Goal: Task Accomplishment & Management: Complete application form

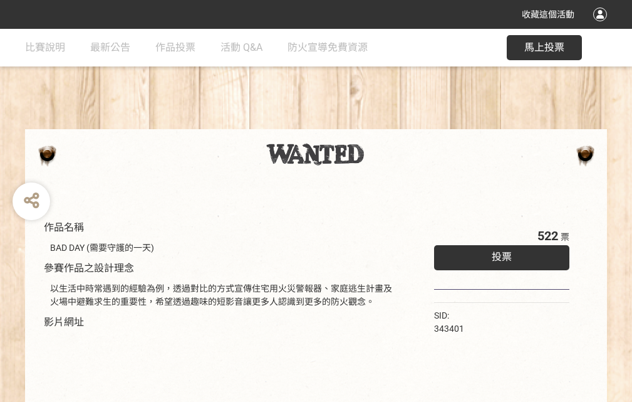
click at [602, 26] on div "收藏這個活動" at bounding box center [316, 14] width 632 height 29
click at [392, 123] on div "作品名稱 BAD DAY (需要守護的一天) 參賽作品之設計理念 以生活中時常遇到的經驗為例，透過對比的方式宣傳住宅用火災警報器、家庭逃生計畫及火場中避難求生…" at bounding box center [316, 292] width 632 height 527
click at [499, 254] on span "投票" at bounding box center [502, 257] width 20 height 12
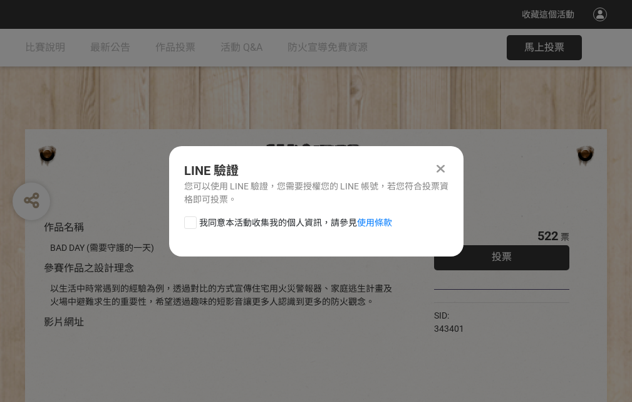
click at [189, 220] on div at bounding box center [190, 222] width 13 height 13
checkbox input "true"
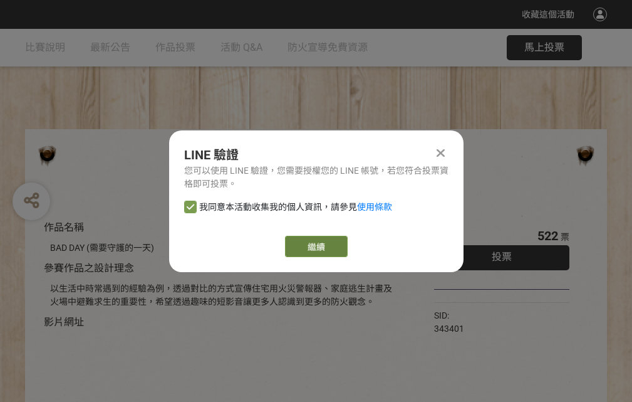
click at [315, 246] on link "繼續" at bounding box center [316, 246] width 63 height 21
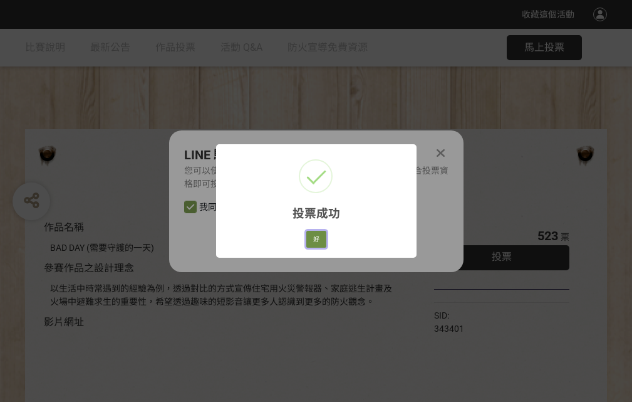
click at [313, 237] on button "好" at bounding box center [316, 240] width 20 height 18
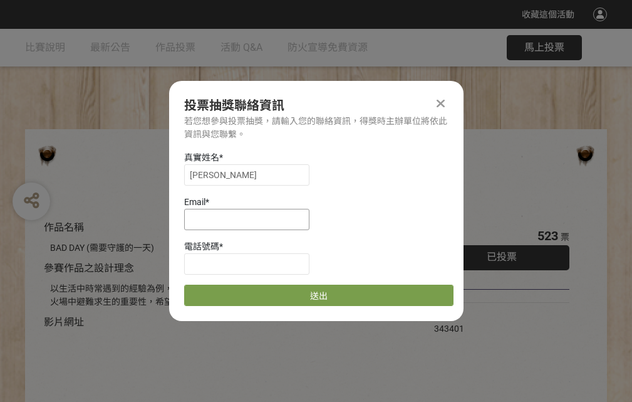
click at [251, 219] on input at bounding box center [246, 219] width 125 height 21
type input "[EMAIL_ADDRESS][DOMAIN_NAME]"
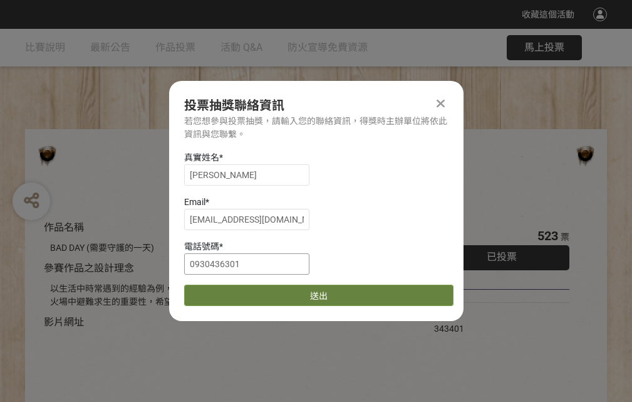
type input "0930436301"
click at [220, 291] on button "送出" at bounding box center [318, 295] width 269 height 21
